Goal: Task Accomplishment & Management: Use online tool/utility

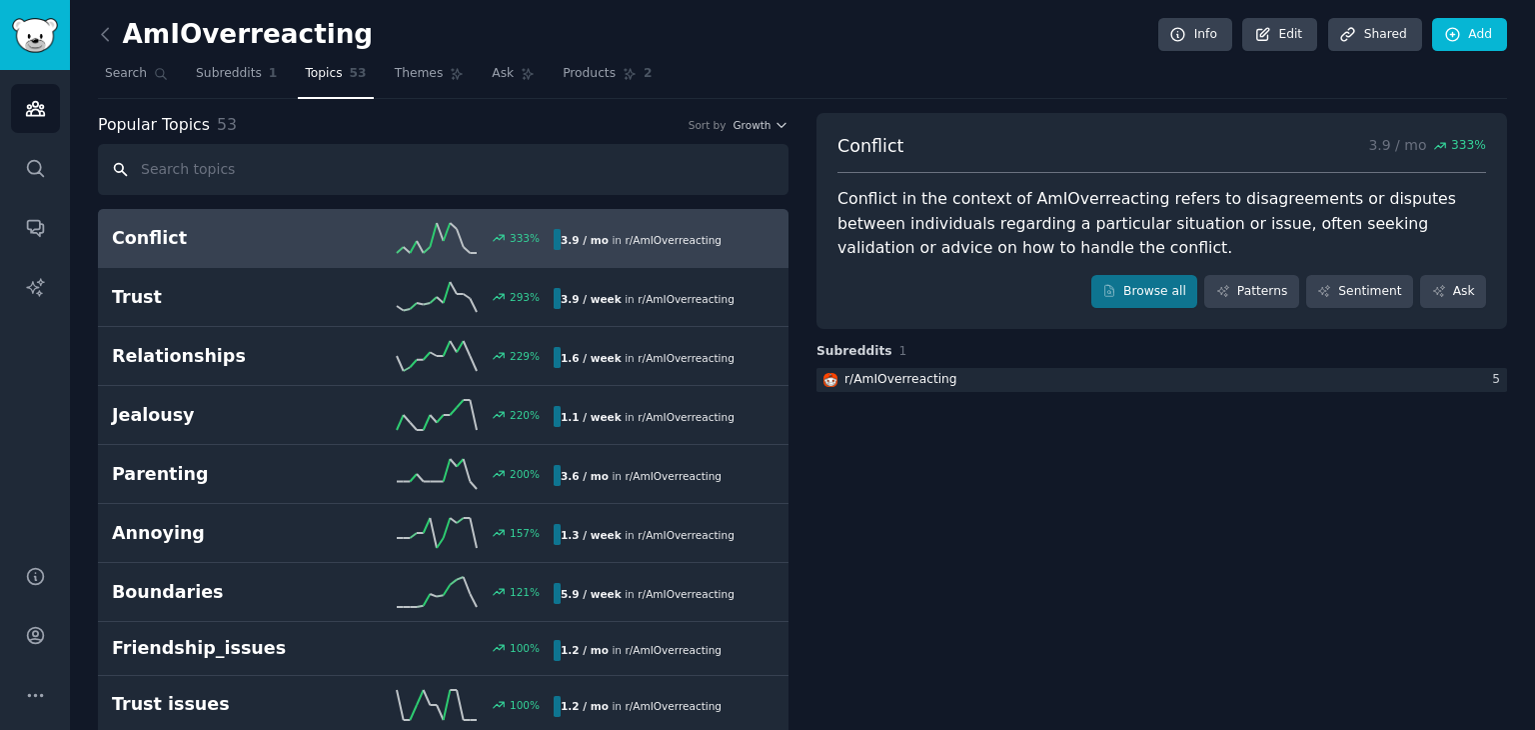
click at [232, 161] on input "text" at bounding box center [443, 169] width 691 height 51
click at [196, 66] on span "Subreddits" at bounding box center [229, 74] width 66 height 18
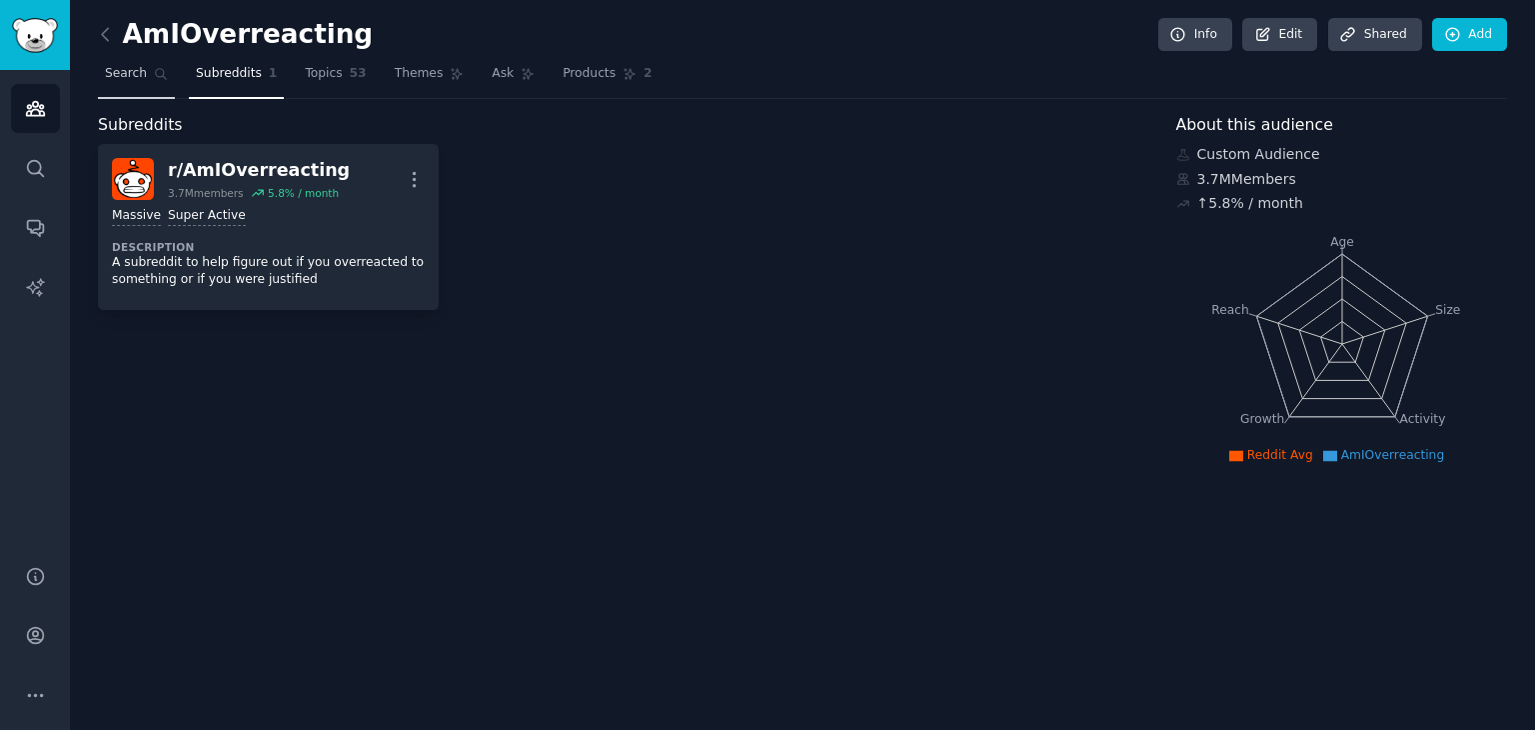
click at [158, 73] on icon at bounding box center [161, 74] width 11 height 11
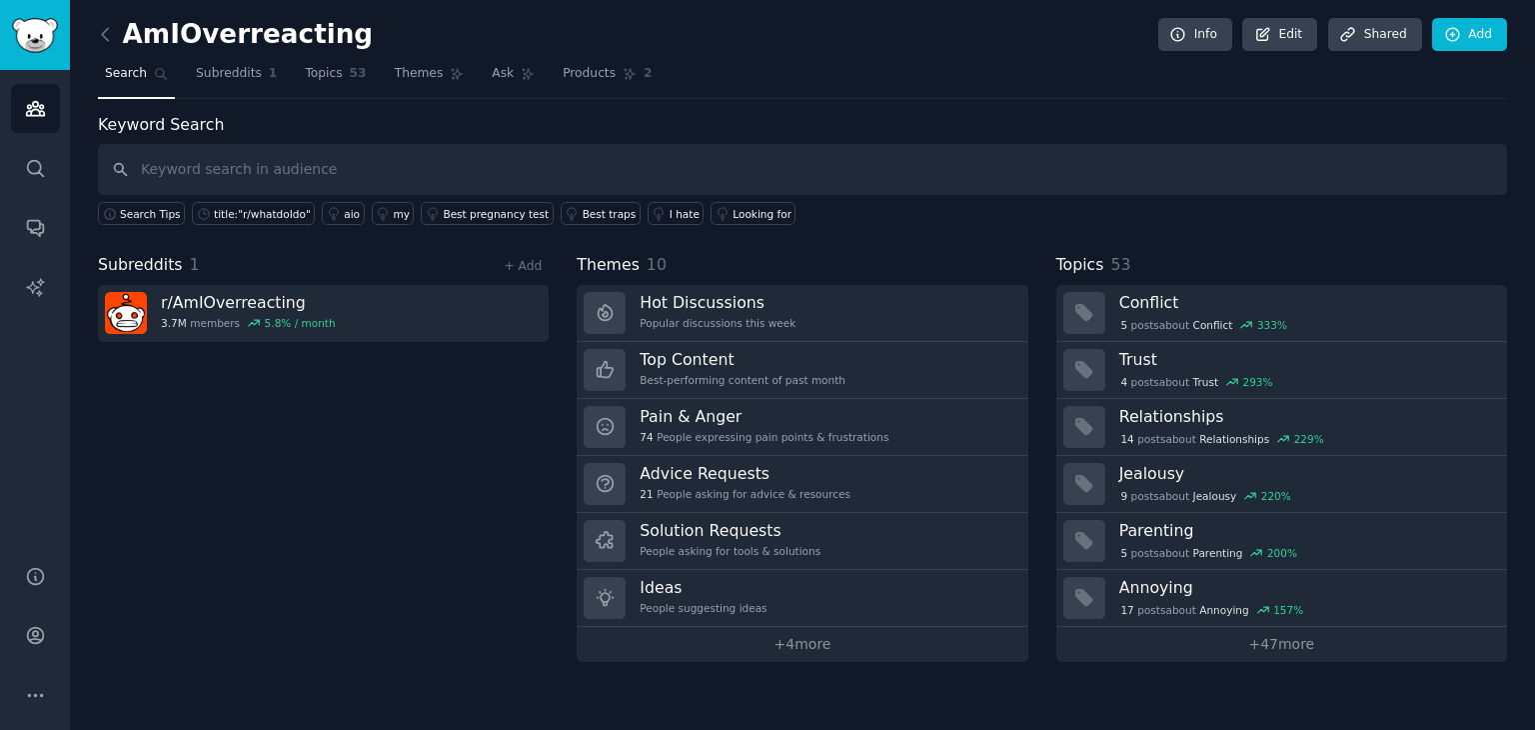
click at [242, 156] on input "text" at bounding box center [802, 169] width 1409 height 51
type input "r/ebikes"
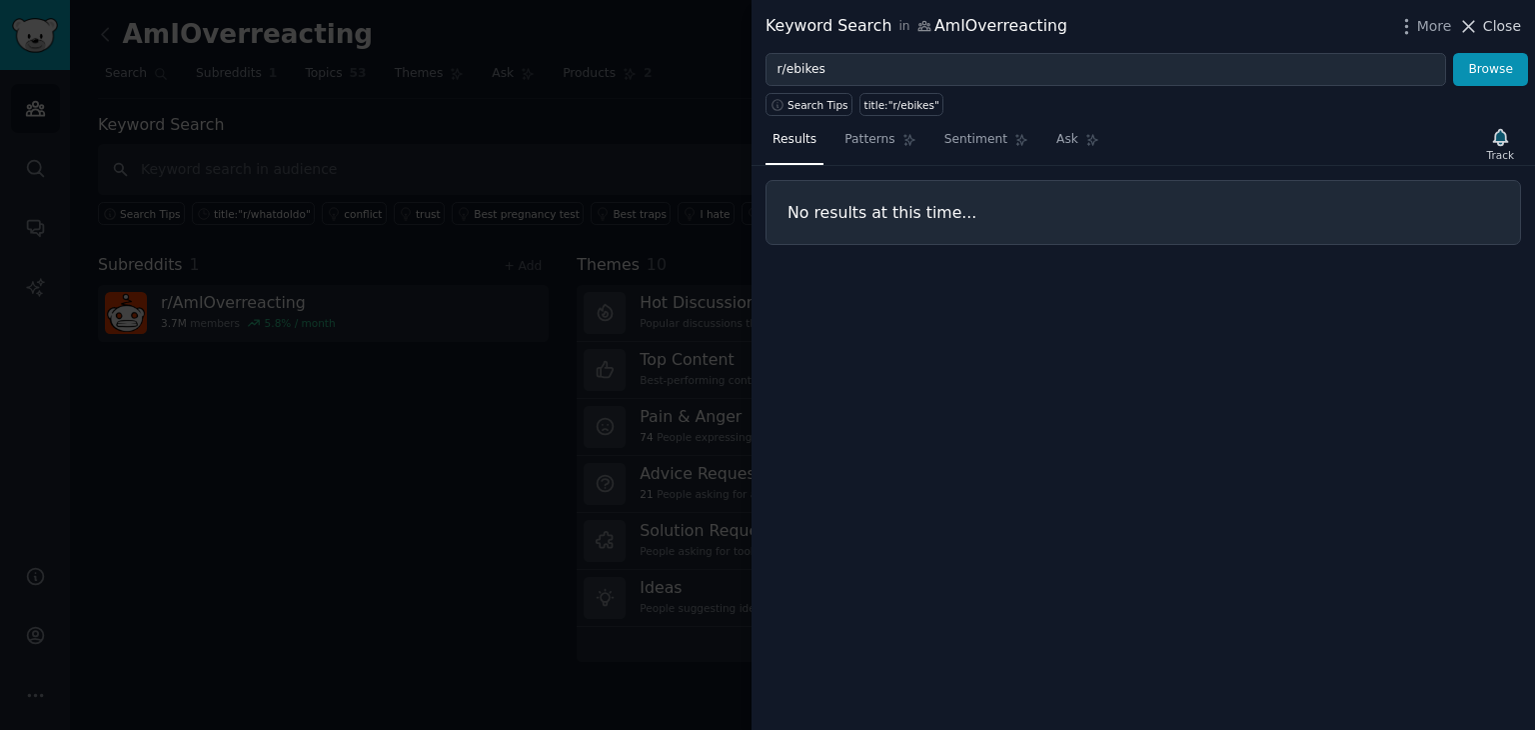
click at [1479, 22] on icon at bounding box center [1468, 26] width 21 height 21
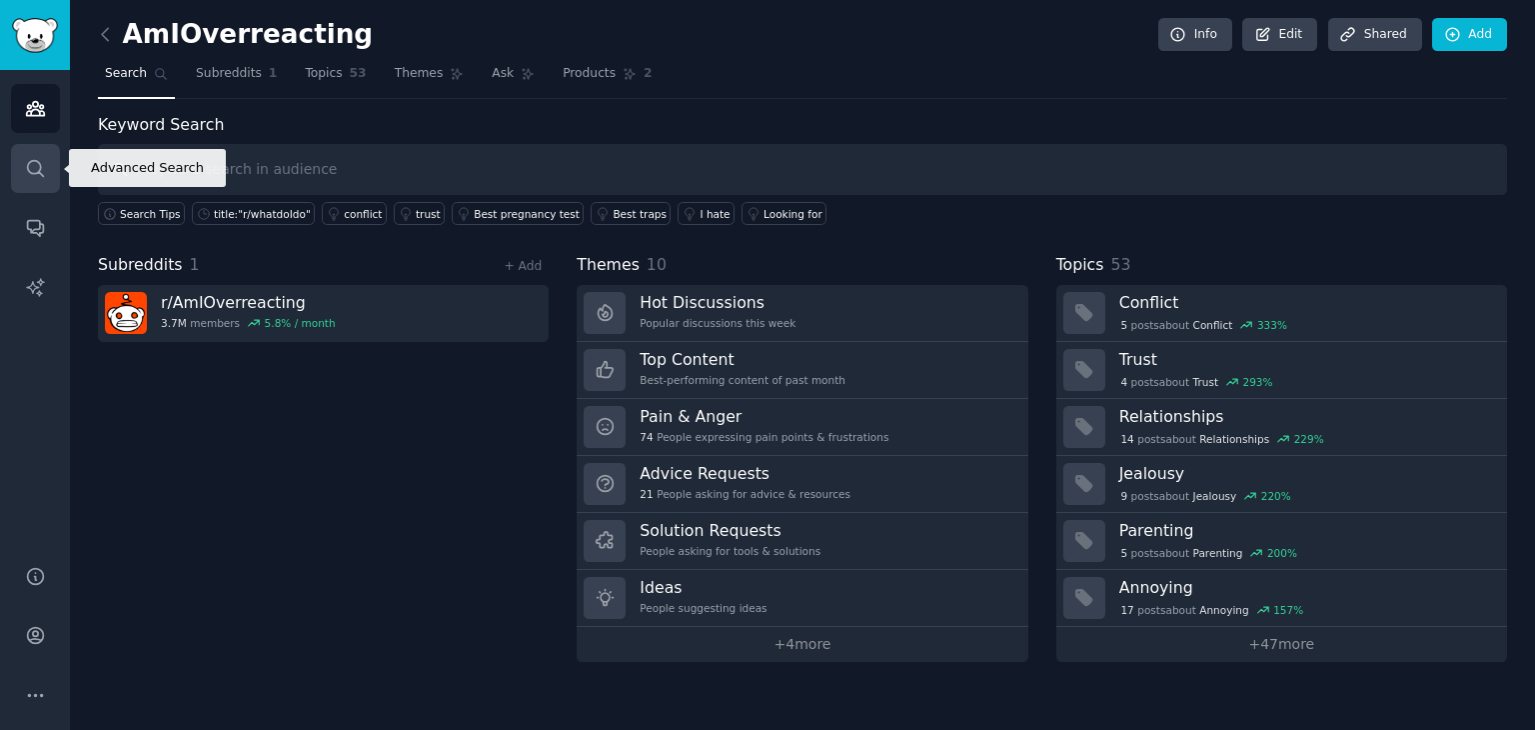
click at [28, 160] on icon "Sidebar" at bounding box center [35, 168] width 21 height 21
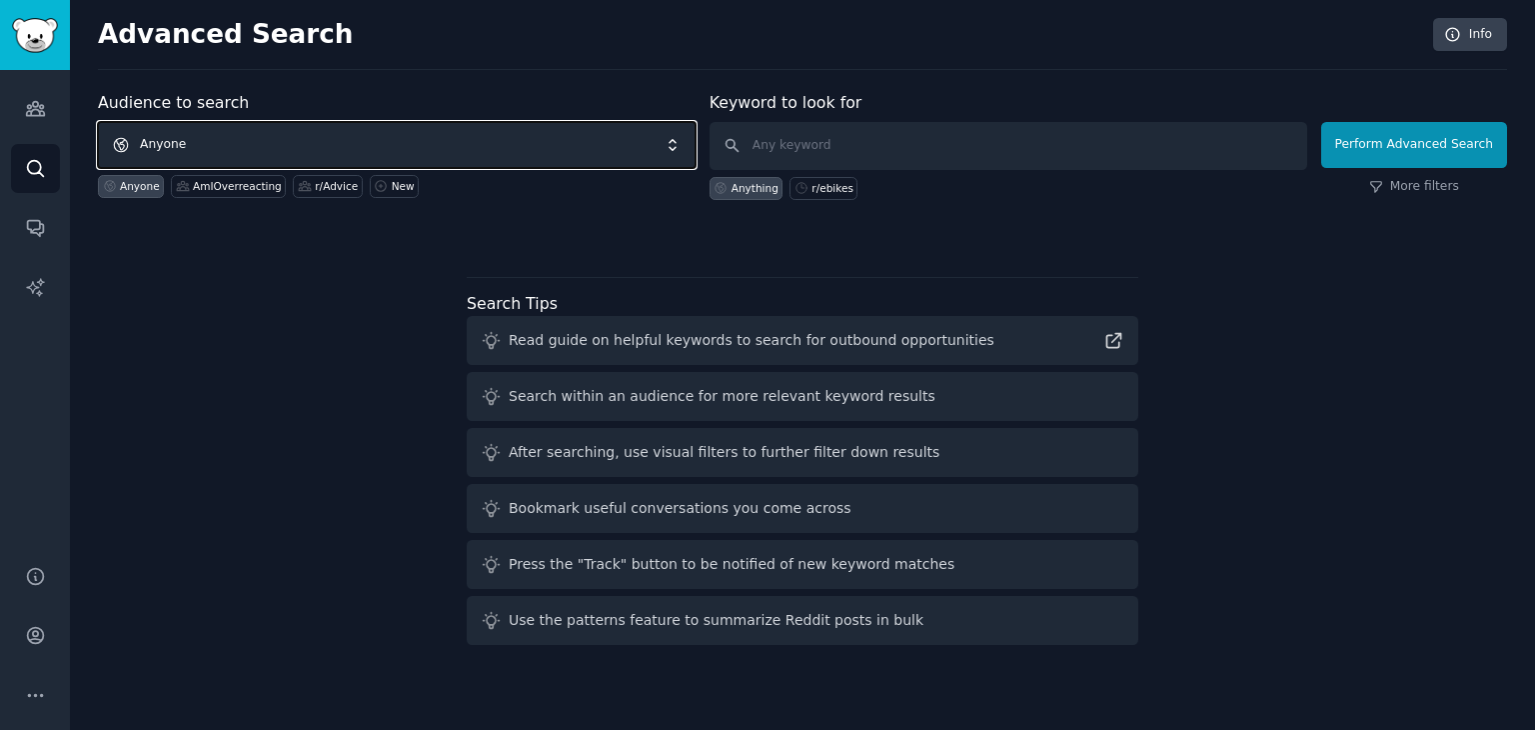
click at [243, 131] on span "Anyone" at bounding box center [397, 145] width 598 height 46
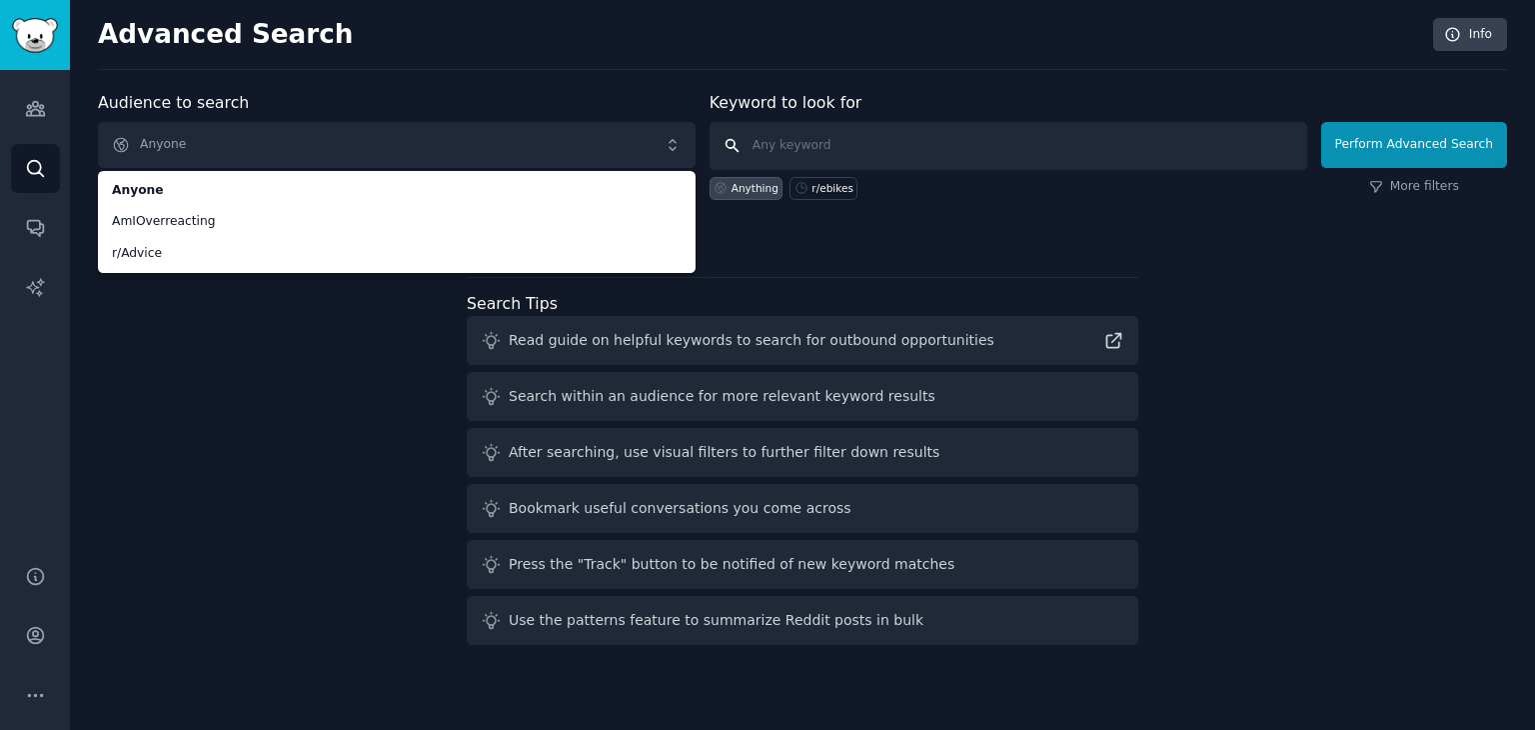
click at [844, 148] on input "text" at bounding box center [1009, 146] width 598 height 48
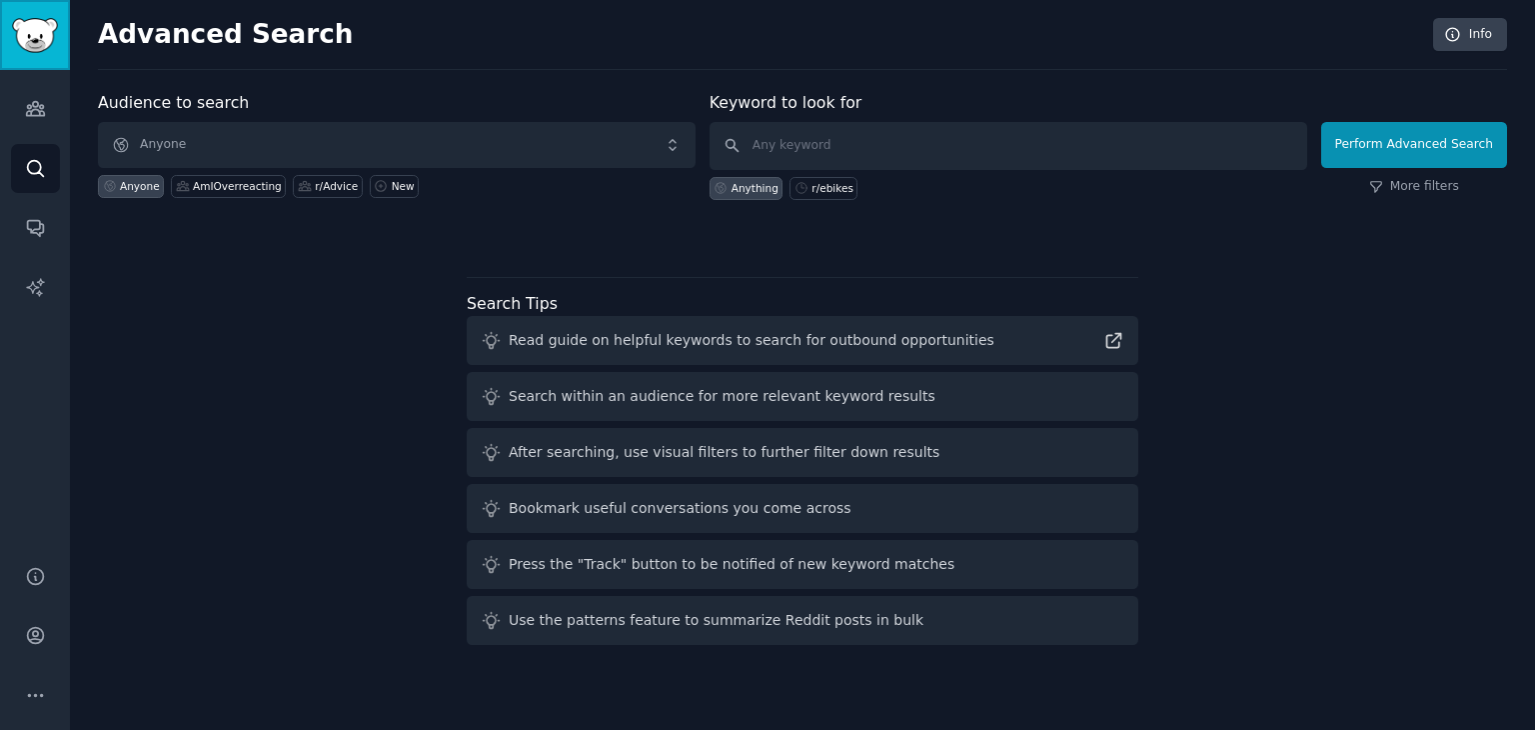
click at [22, 44] on img "Sidebar" at bounding box center [35, 35] width 46 height 35
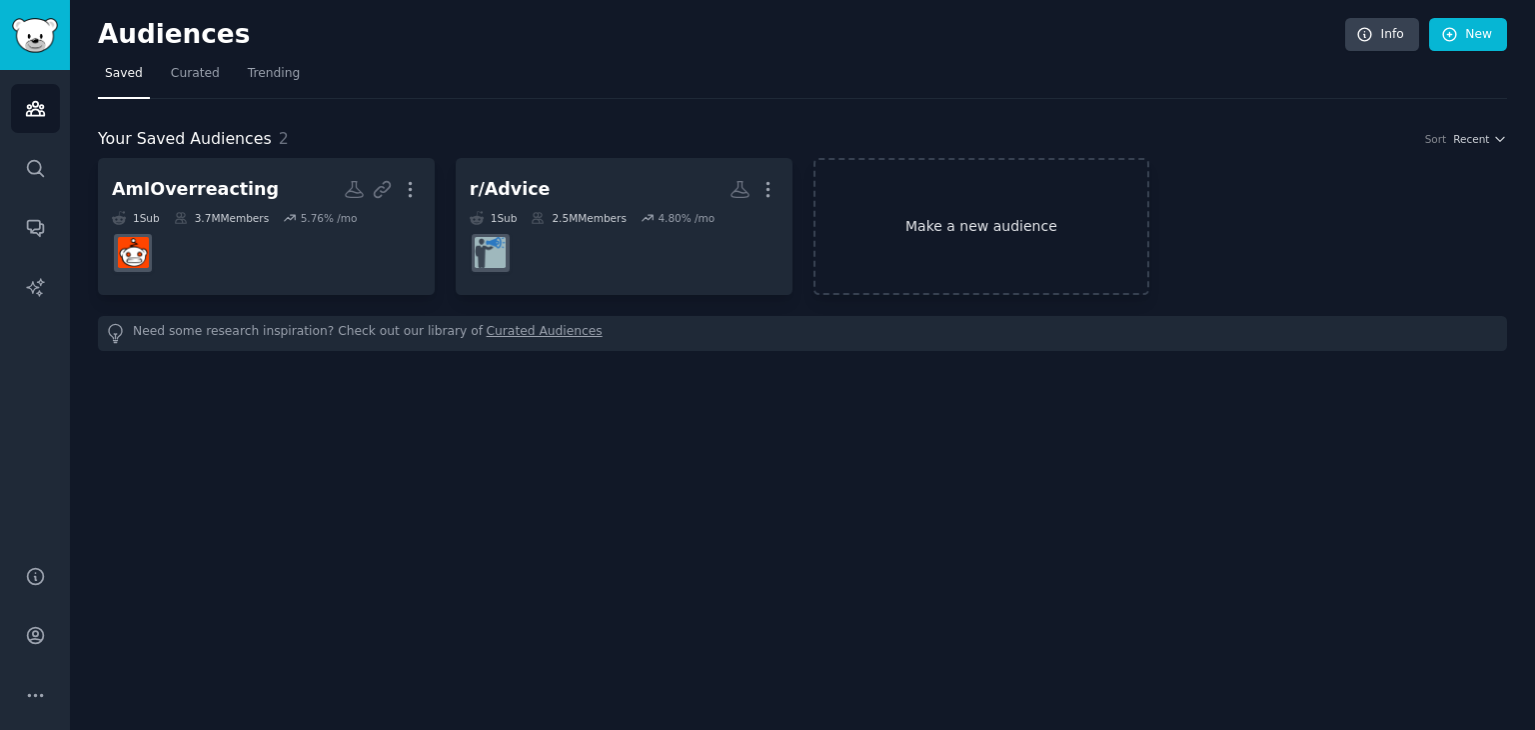
click at [948, 221] on link "Make a new audience" at bounding box center [981, 226] width 337 height 137
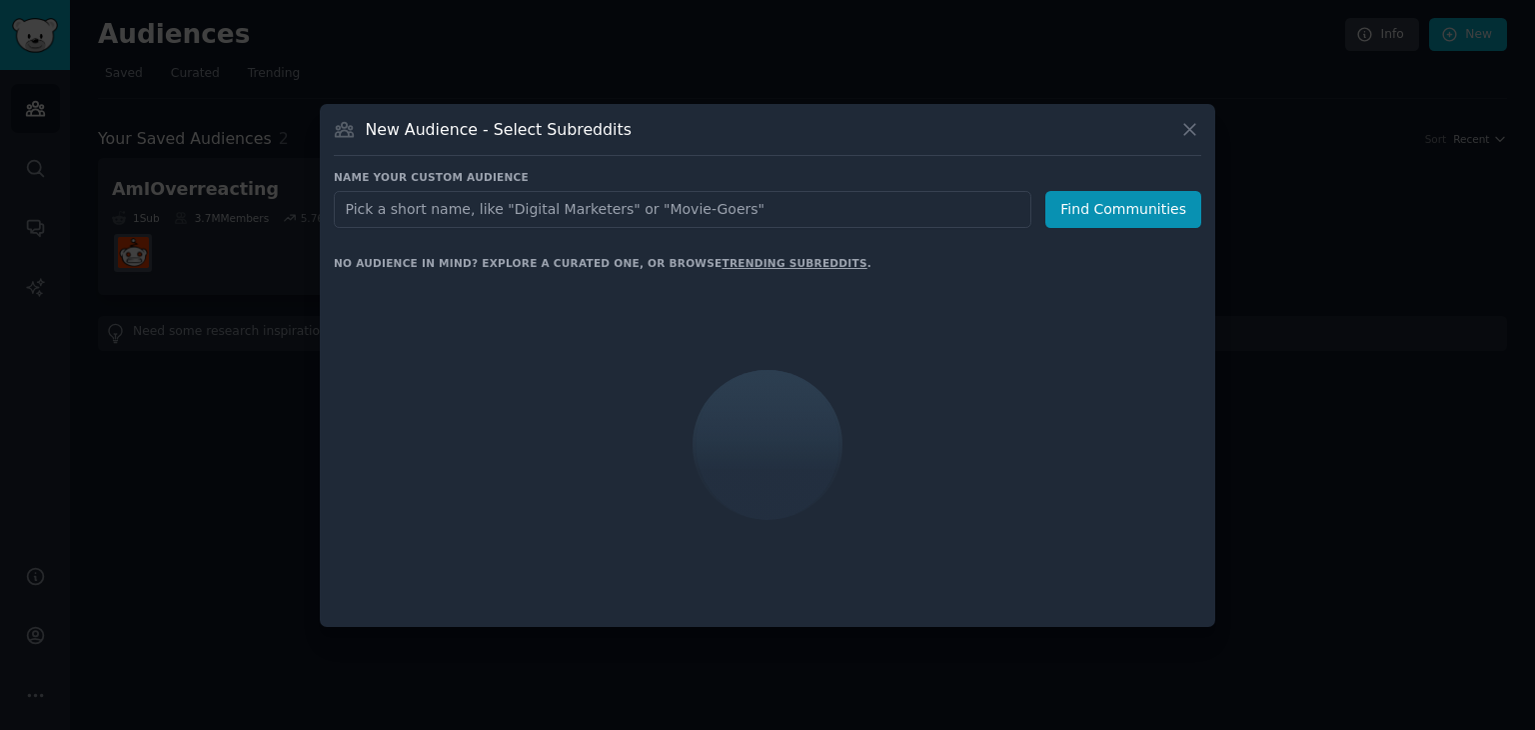
click at [535, 201] on input "text" at bounding box center [683, 209] width 698 height 37
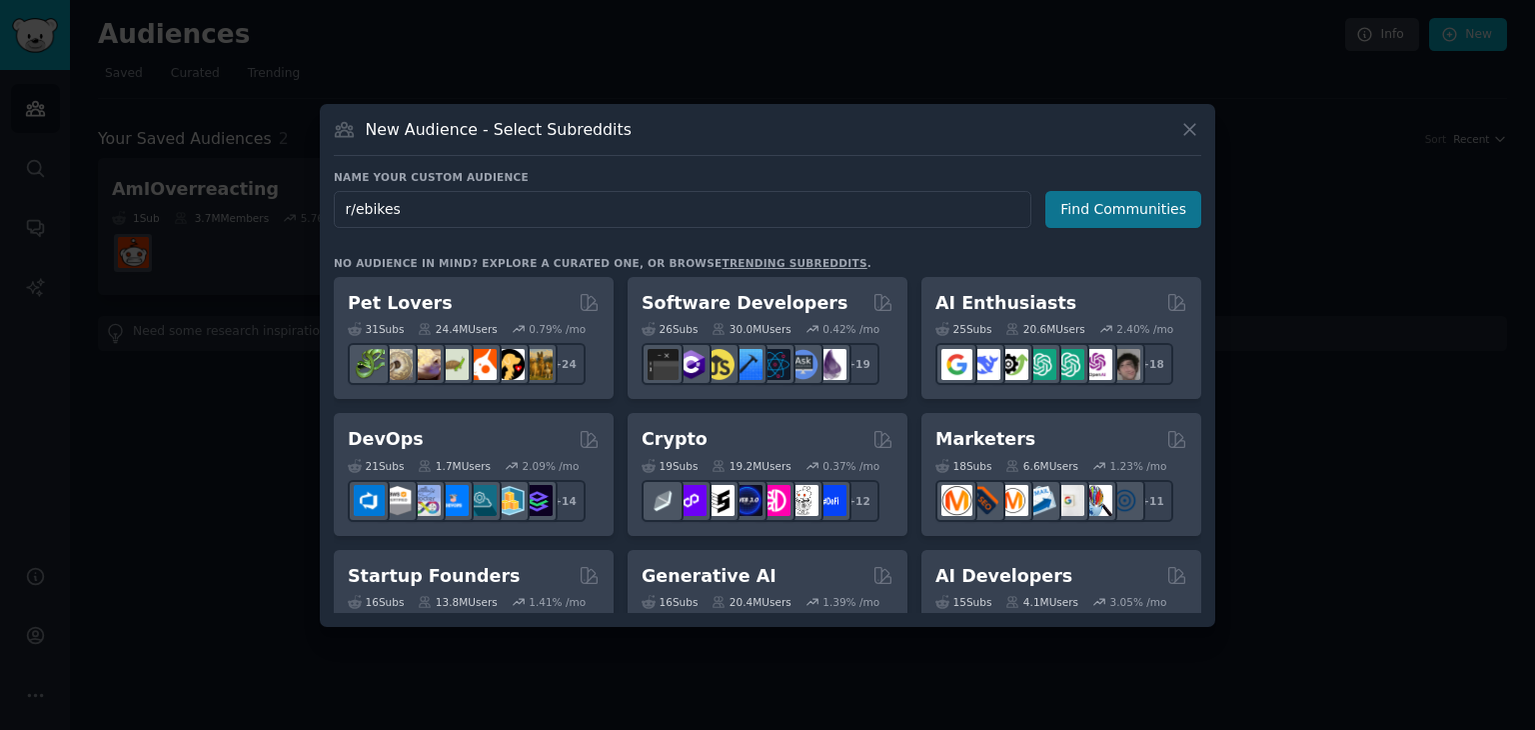
type input "r/ebikes"
click at [1116, 215] on button "Find Communities" at bounding box center [1123, 209] width 156 height 37
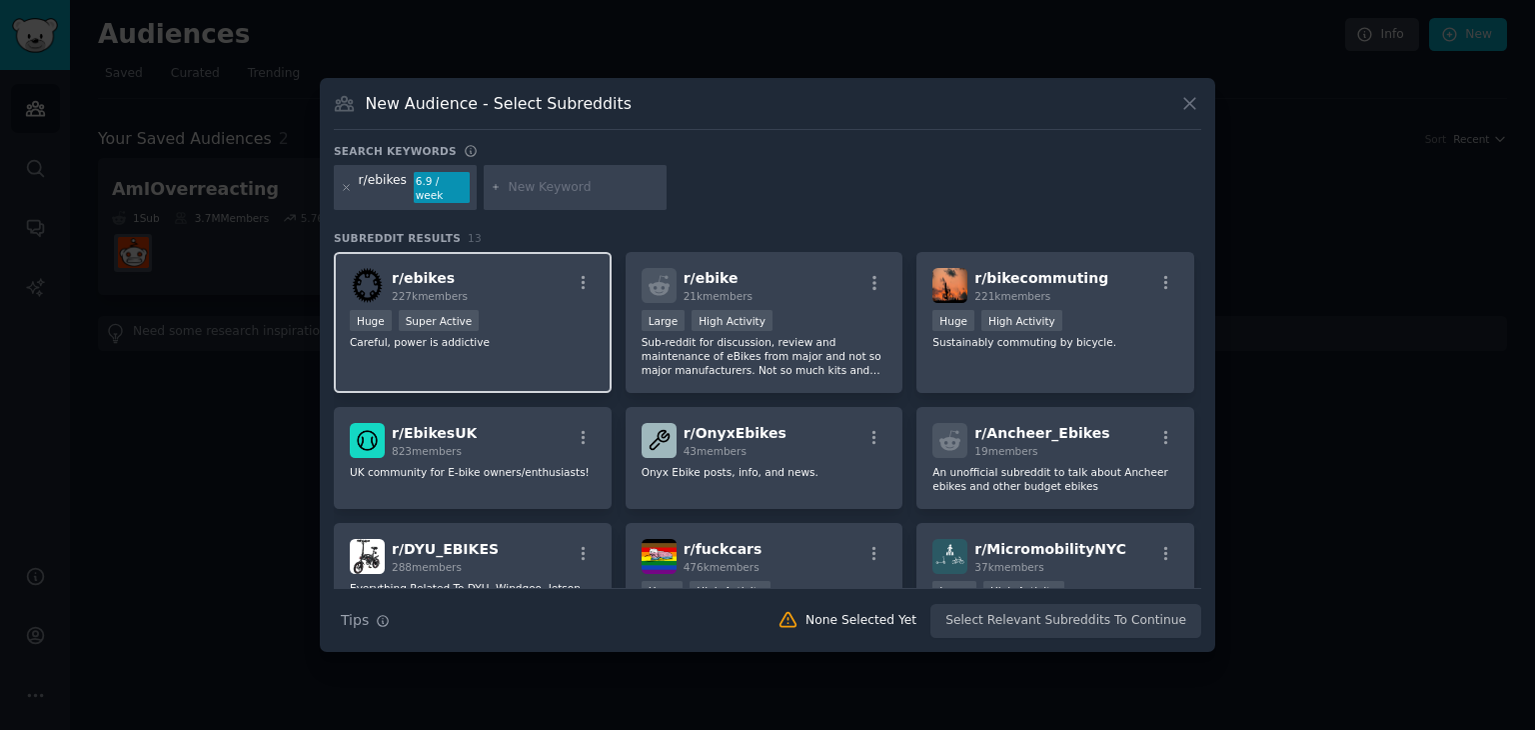
click at [451, 290] on span "227k members" at bounding box center [430, 296] width 76 height 12
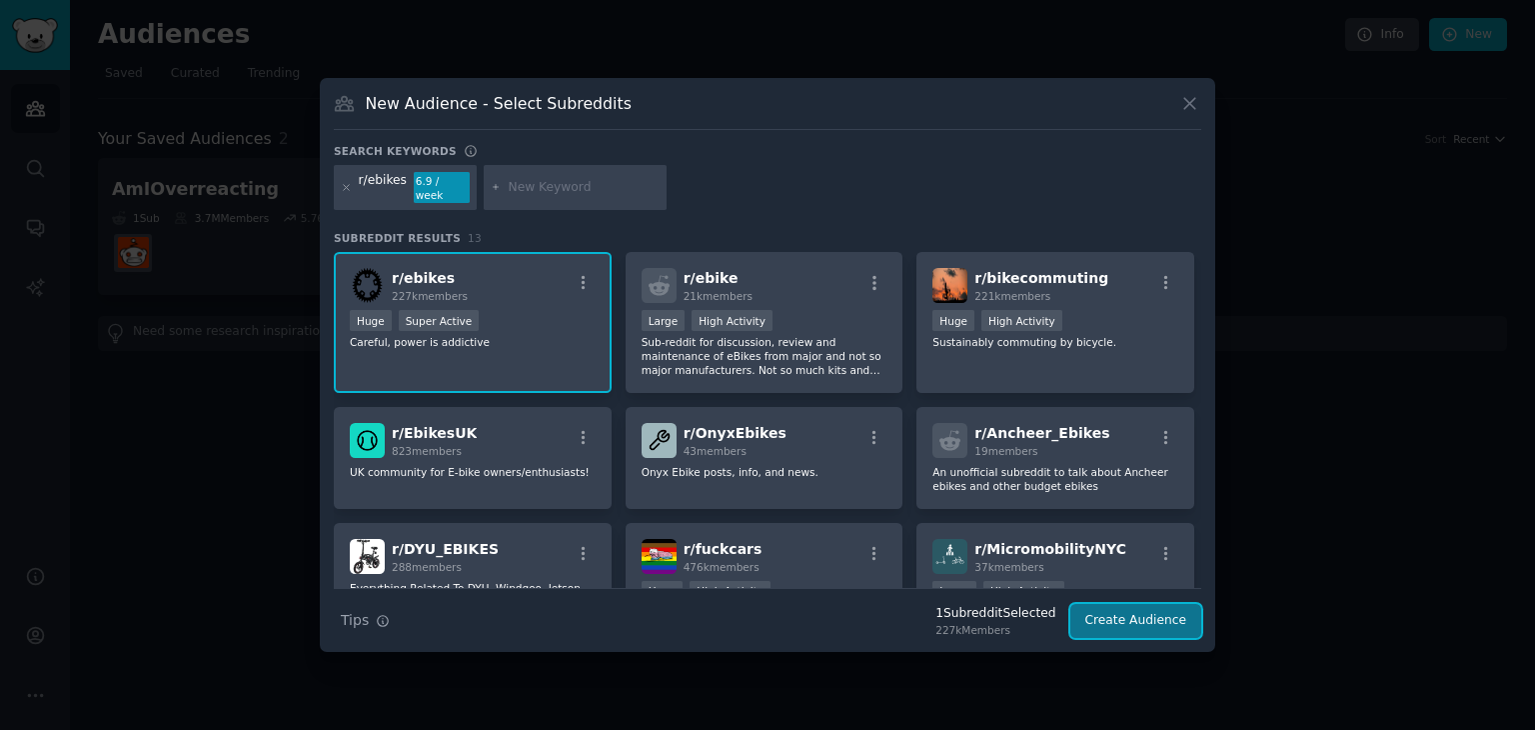
click at [1125, 604] on button "Create Audience" at bounding box center [1136, 621] width 132 height 34
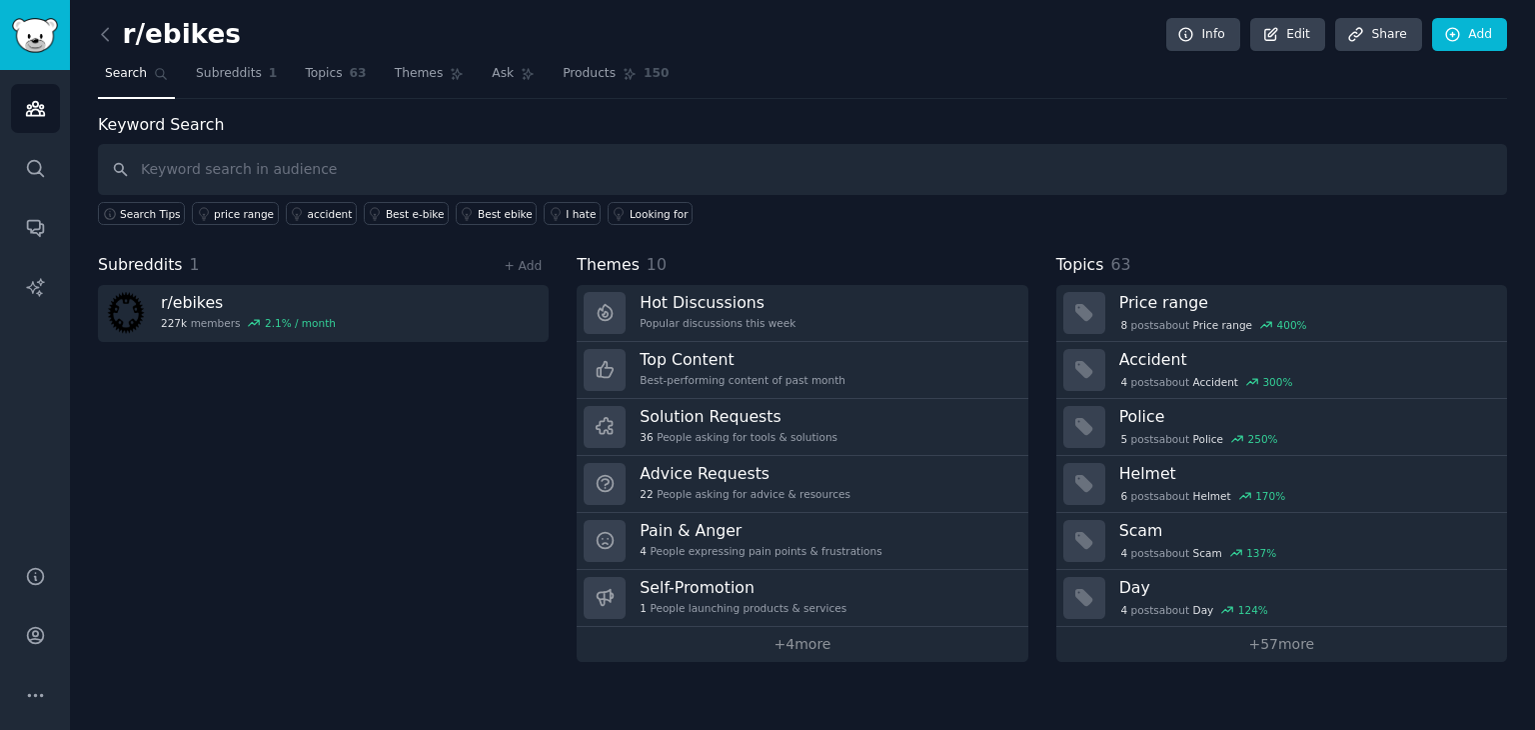
click at [197, 29] on h2 "r/ebikes" at bounding box center [169, 35] width 143 height 32
copy h2 "r/ebikes"
